Goal: Check status: Check status

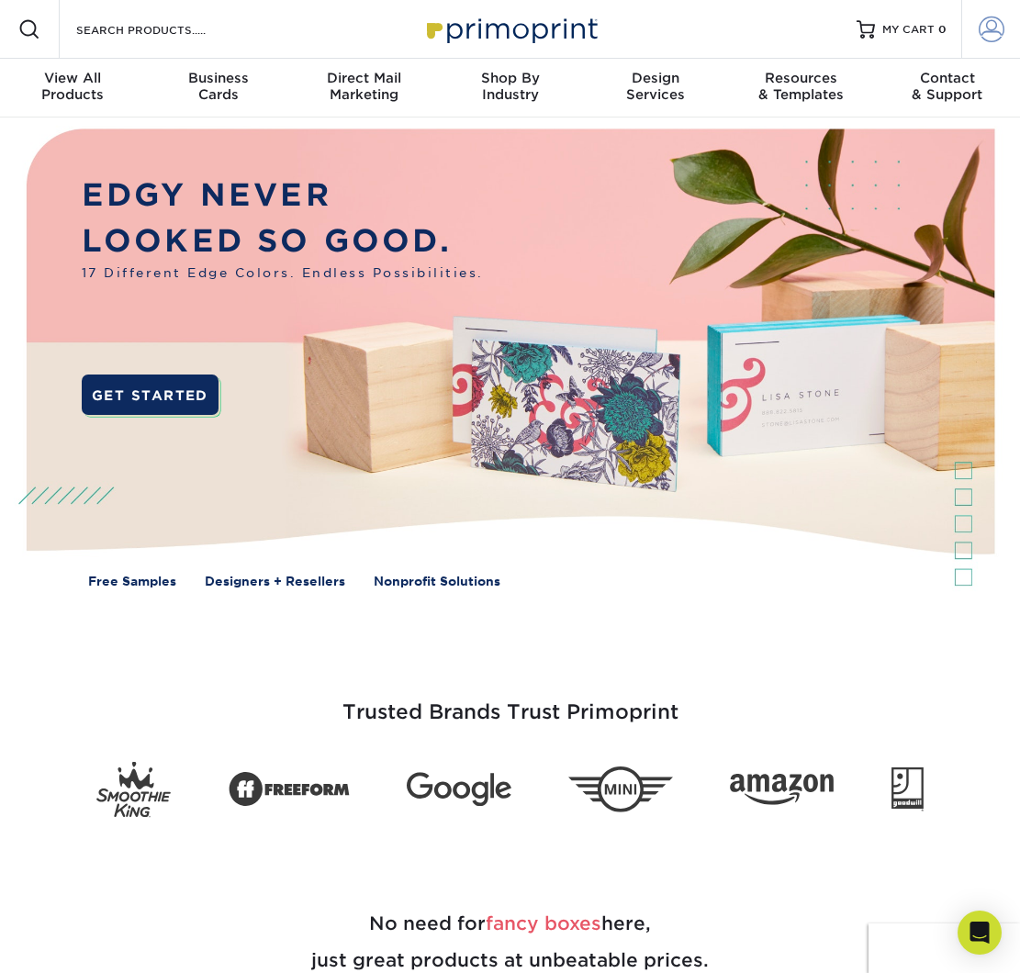
click at [964, 29] on link "Account" at bounding box center [990, 29] width 59 height 59
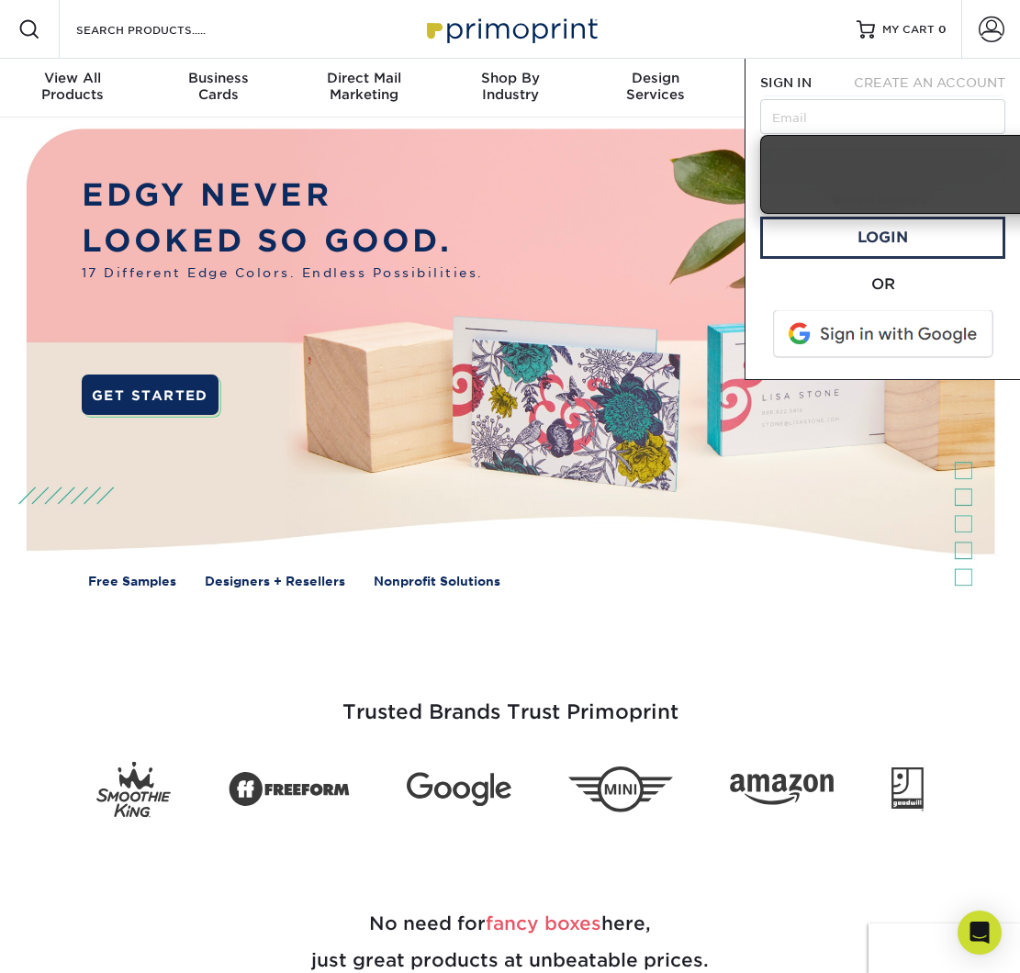
click at [890, 343] on span at bounding box center [884, 334] width 234 height 48
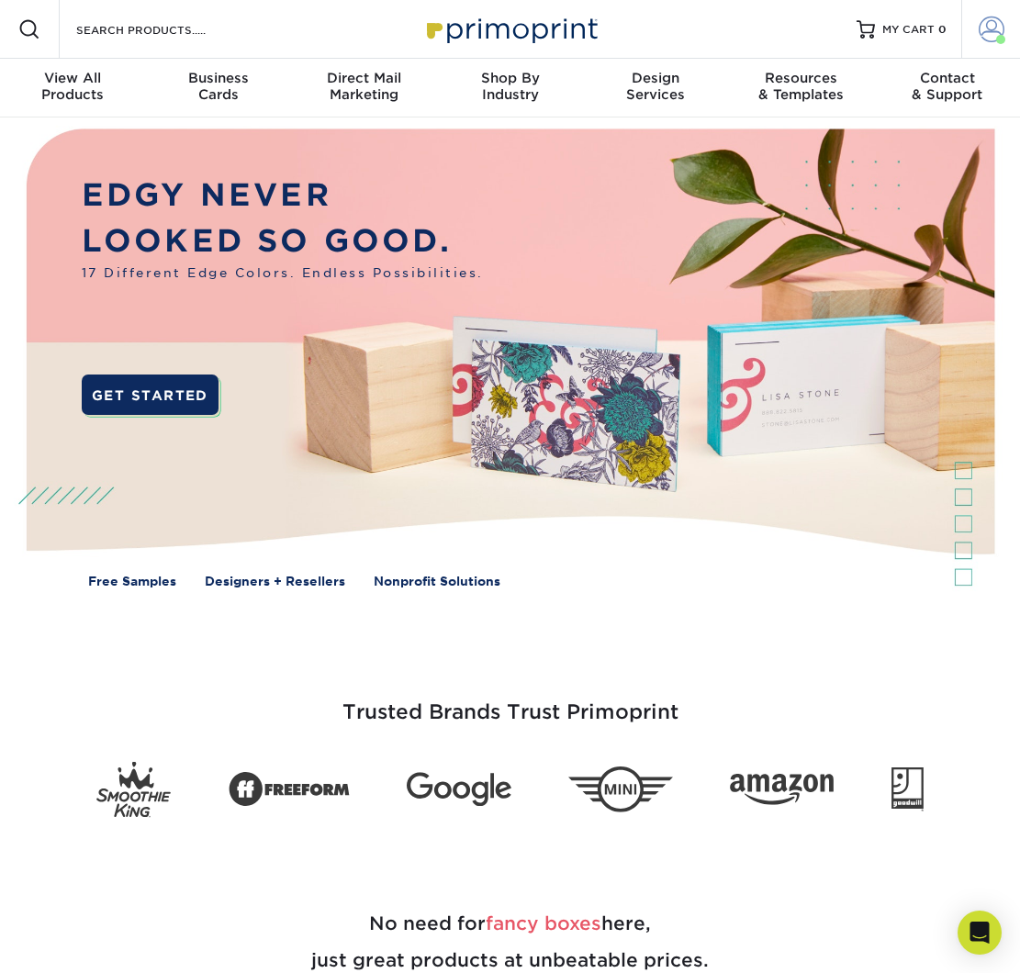
click at [989, 21] on span at bounding box center [991, 30] width 26 height 26
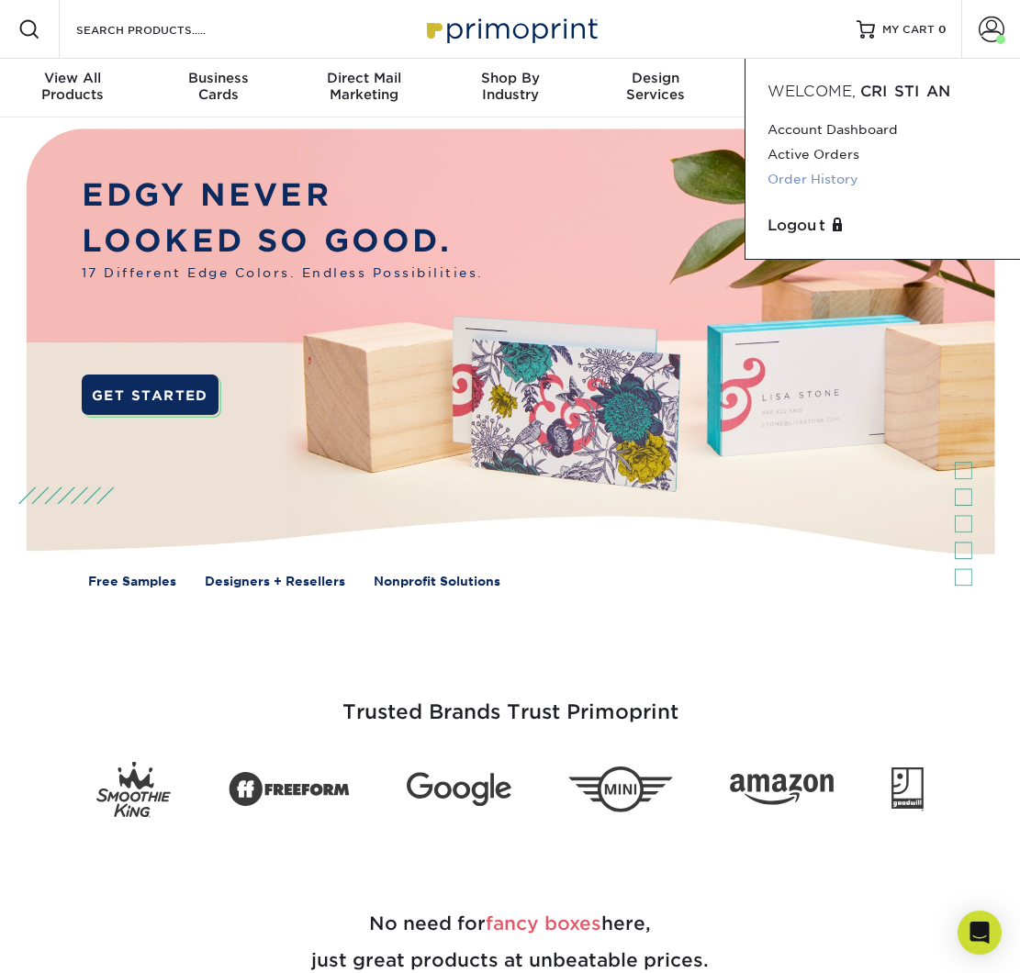
click at [855, 177] on link "Order History" at bounding box center [882, 179] width 230 height 25
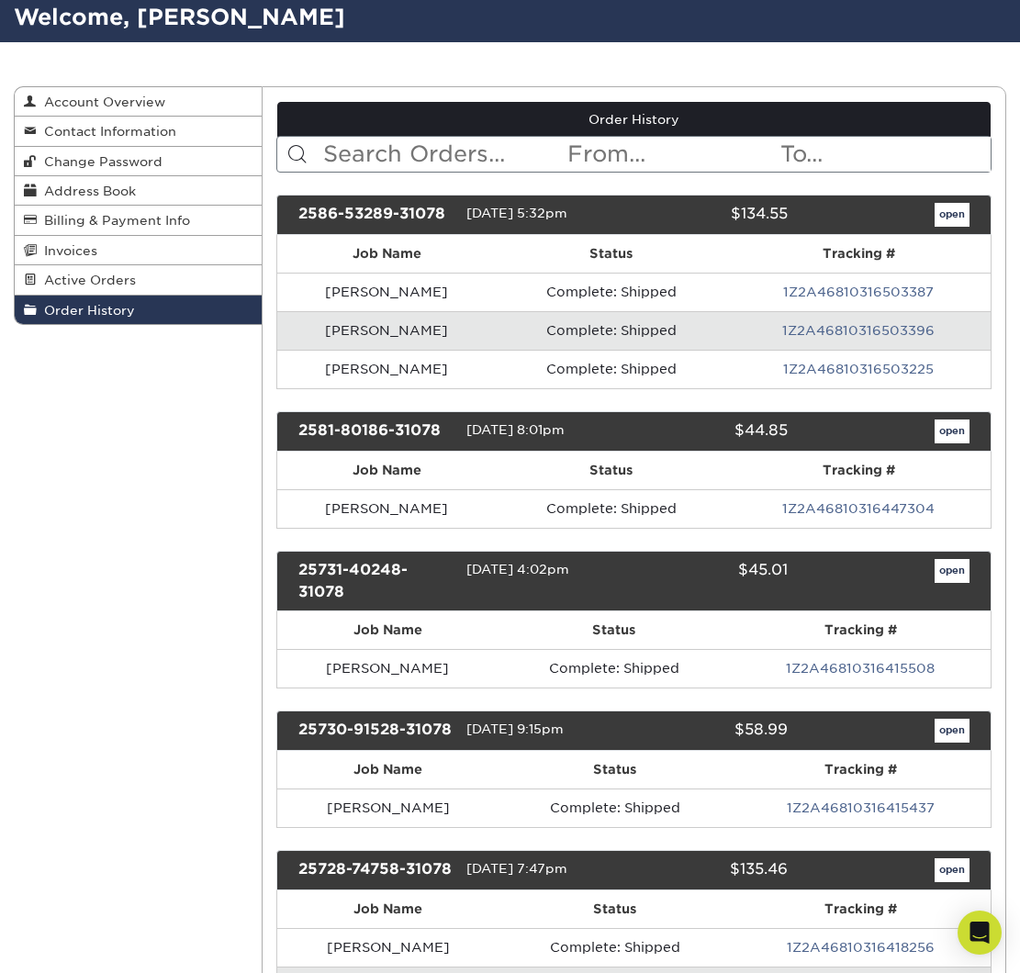
scroll to position [128, 0]
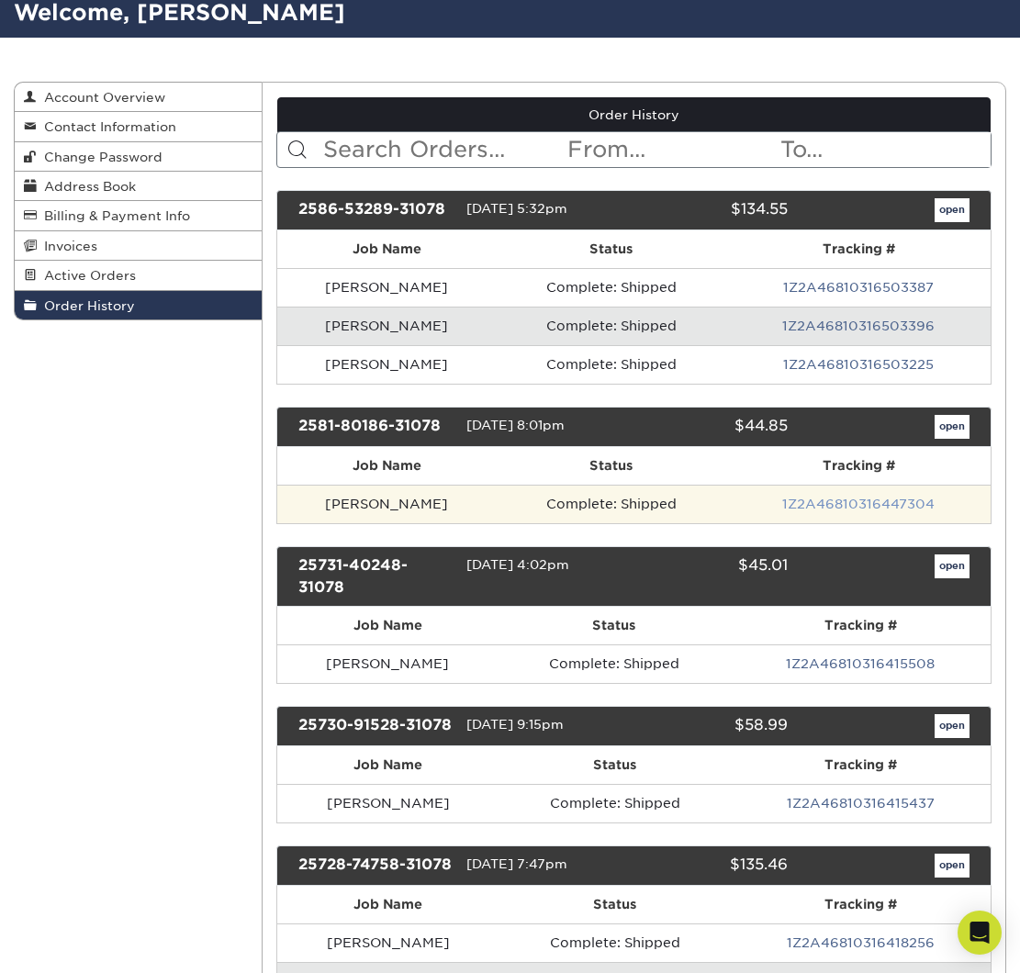
click at [860, 507] on link "1Z2A46810316447304" at bounding box center [858, 504] width 152 height 15
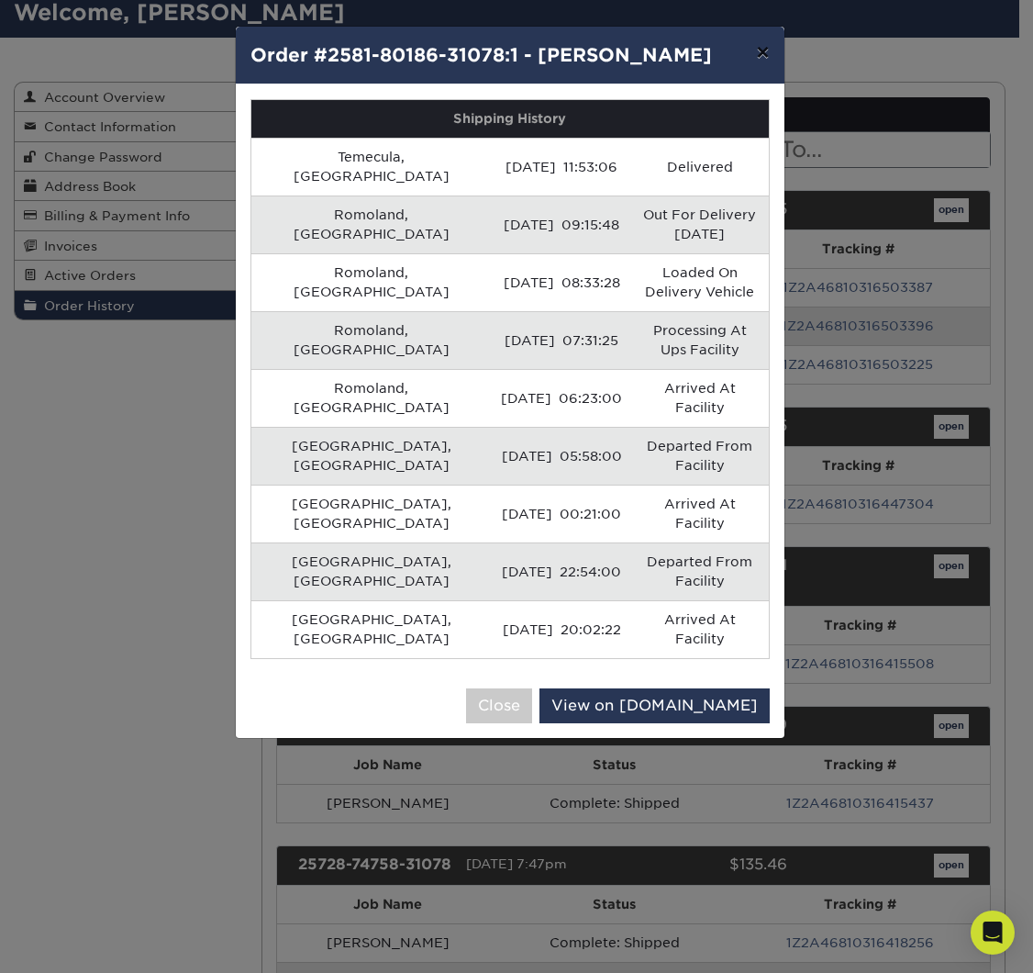
click at [764, 68] on button "×" at bounding box center [763, 52] width 42 height 51
